Goal: Task Accomplishment & Management: Use online tool/utility

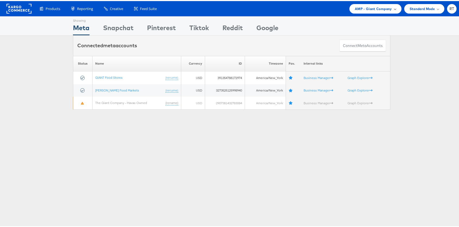
click at [360, 5] on span "AMP - Giant Company" at bounding box center [373, 8] width 37 height 6
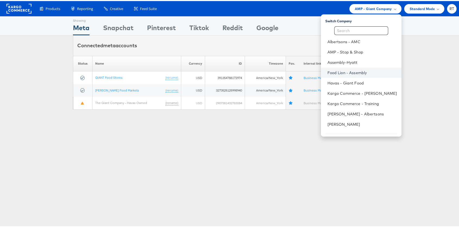
click at [358, 72] on link "Food Lion - Assembly" at bounding box center [363, 71] width 70 height 5
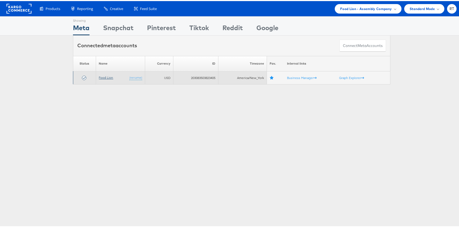
click at [110, 75] on link "Food Lion" at bounding box center [106, 76] width 14 height 4
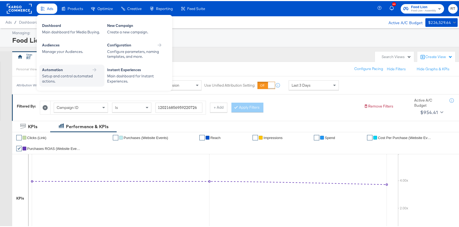
click at [72, 77] on div "Setup and control automated actions." at bounding box center [69, 78] width 54 height 10
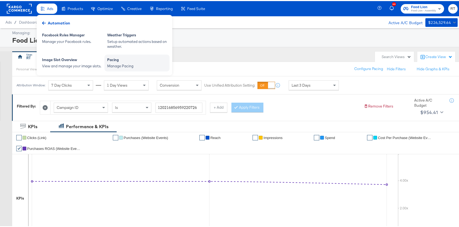
click at [115, 60] on div "Pacing" at bounding box center [137, 59] width 60 height 7
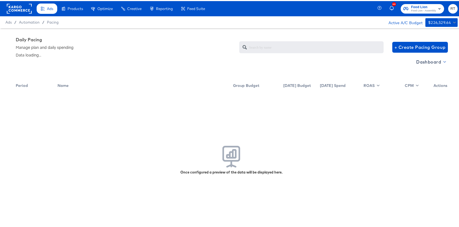
click at [417, 64] on span "Dashboard" at bounding box center [431, 61] width 29 height 8
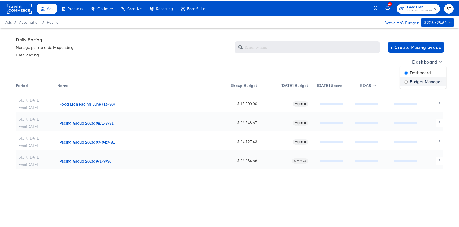
click at [417, 80] on div "Budget Manager" at bounding box center [424, 81] width 38 height 6
radio input "false"
radio input "true"
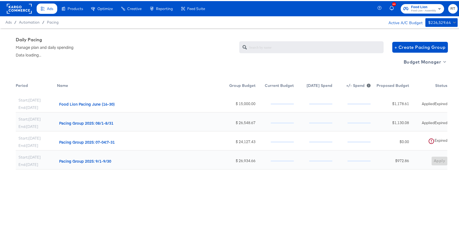
click at [404, 197] on div "Start: Jun 16th End: Jun 30th Food Lion Pacing June (16-30) $ 15,000.00 $ 1,178…" at bounding box center [232, 180] width 432 height 177
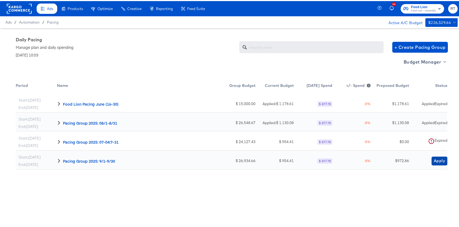
click at [437, 161] on span "Apply" at bounding box center [439, 159] width 11 height 7
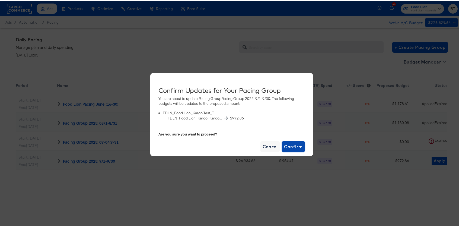
click at [292, 143] on span "Confirm" at bounding box center [293, 146] width 18 height 8
